Goal: Task Accomplishment & Management: Use online tool/utility

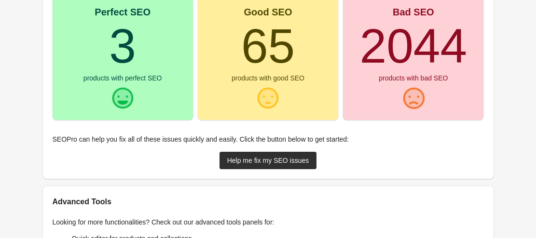
scroll to position [239, 0]
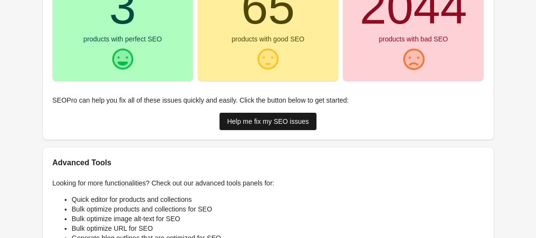
click at [263, 122] on div "Help me fix my SEO issues" at bounding box center [268, 122] width 82 height 8
